Goal: Task Accomplishment & Management: Manage account settings

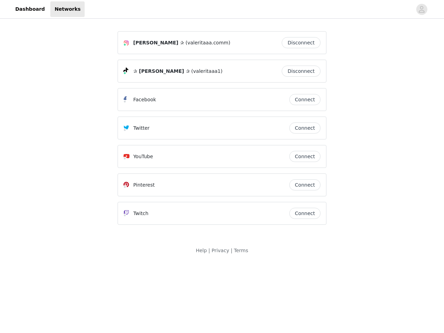
click at [222, 131] on div "Twitter" at bounding box center [207, 128] width 166 height 8
click at [222, 9] on div at bounding box center [249, 9] width 328 height 16
click at [422, 9] on icon "avatar" at bounding box center [422, 9] width 7 height 11
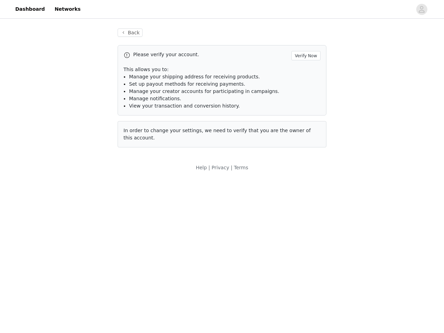
click at [303, 71] on p "This allows you to:" at bounding box center [222, 69] width 197 height 7
click at [305, 100] on li "Manage notifications." at bounding box center [225, 98] width 192 height 7
click at [305, 128] on span "In order to change your settings, we need to verify that you are the owner of t…" at bounding box center [218, 134] width 188 height 13
click at [305, 157] on div "Back Please verify your account. Verify Now This allows you to: Manage your shi…" at bounding box center [222, 92] width 226 height 144
click at [305, 185] on body "Dashboard Networks Back Please verify your account. Verify Now This allows you …" at bounding box center [222, 166] width 444 height 333
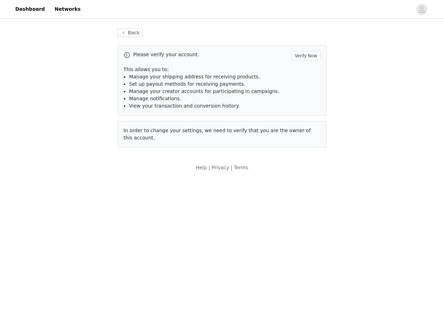
click at [305, 214] on body "Dashboard Networks Back Please verify your account. Verify Now This allows you …" at bounding box center [222, 166] width 444 height 333
